Goal: Use online tool/utility

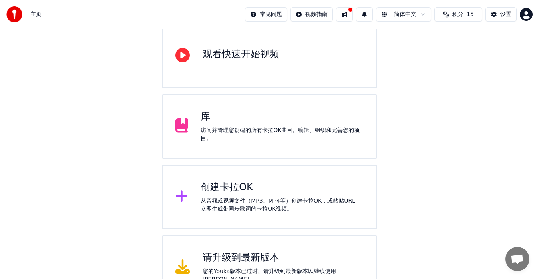
scroll to position [80, 0]
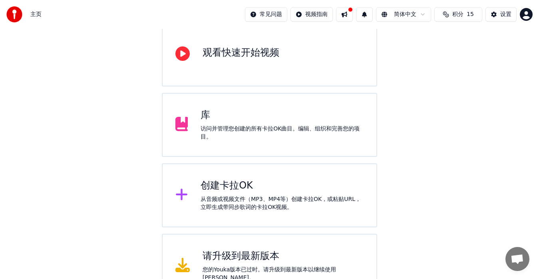
click at [279, 181] on div "创建卡拉OK" at bounding box center [282, 185] width 163 height 13
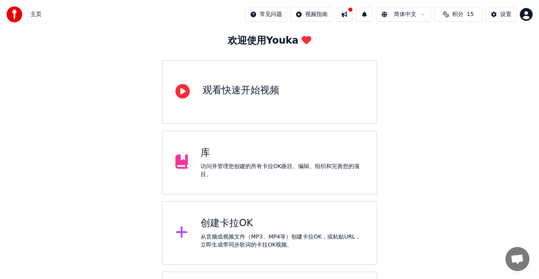
scroll to position [0, 0]
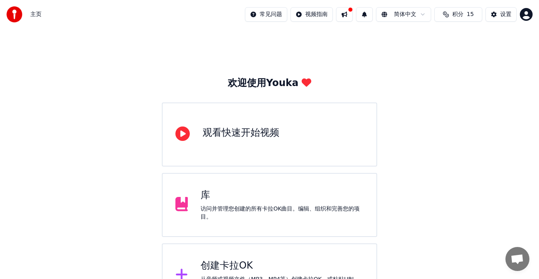
click at [33, 16] on span "主页" at bounding box center [35, 14] width 11 height 8
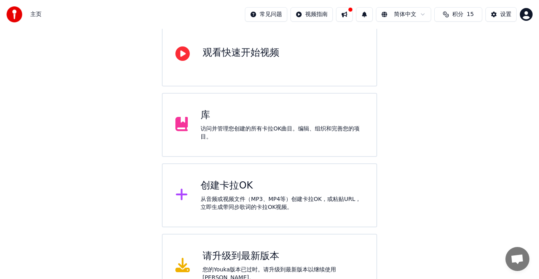
scroll to position [99, 0]
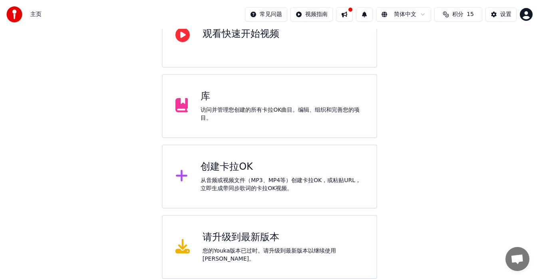
click at [279, 168] on div "创建卡拉OK" at bounding box center [282, 166] width 163 height 13
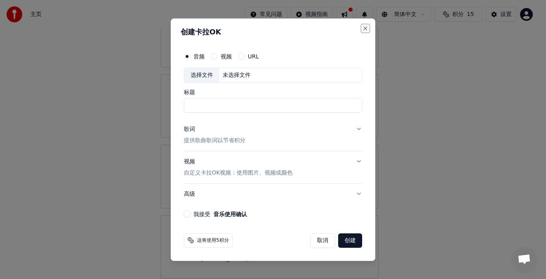
click at [366, 28] on button "Close" at bounding box center [365, 28] width 6 height 6
